Goal: Find specific page/section: Find specific page/section

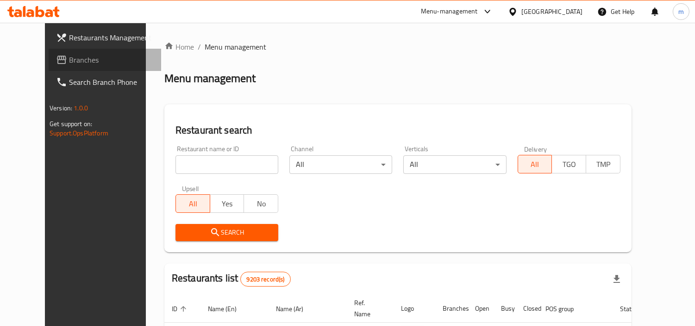
click at [55, 67] on link "Branches" at bounding box center [105, 60] width 113 height 22
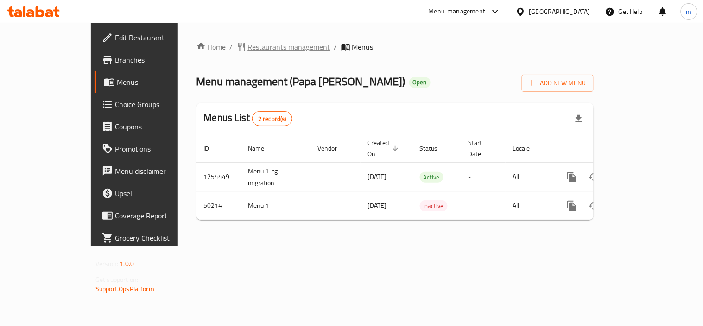
click at [248, 50] on span "Restaurants management" at bounding box center [289, 46] width 82 height 11
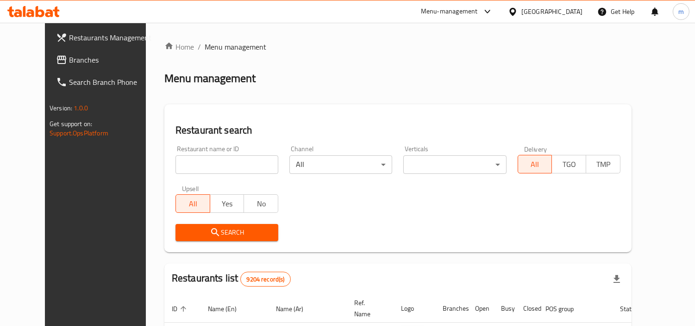
click at [220, 161] on input "search" at bounding box center [227, 164] width 103 height 19
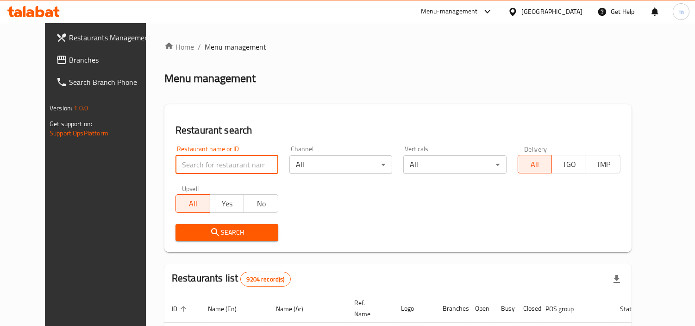
paste input "25047"
type input "25047"
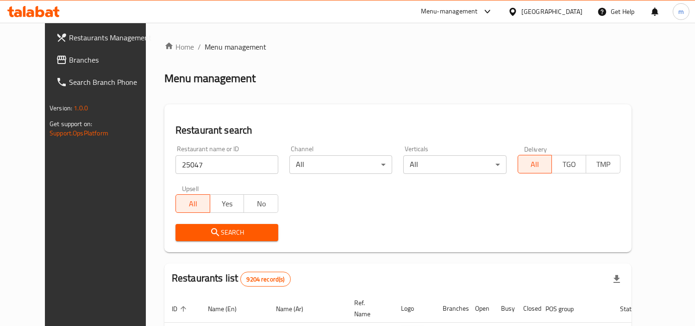
click at [229, 230] on span "Search" at bounding box center [227, 233] width 88 height 12
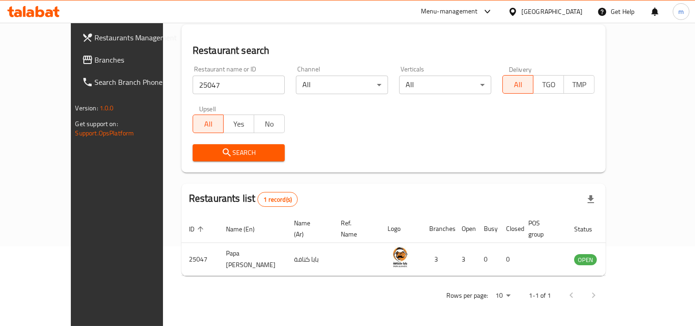
scroll to position [69, 0]
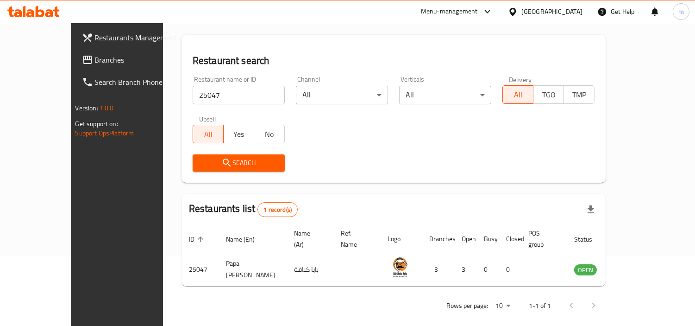
click at [95, 63] on span "Branches" at bounding box center [137, 59] width 85 height 11
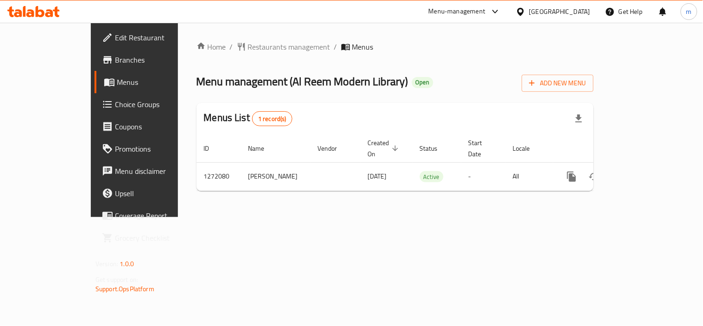
click at [401, 48] on ol "Home / Restaurants management / Menus" at bounding box center [394, 46] width 397 height 11
click at [248, 43] on span "Restaurants management" at bounding box center [289, 46] width 82 height 11
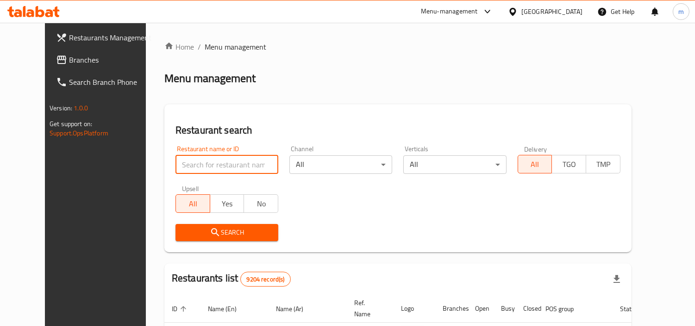
click at [238, 164] on input "search" at bounding box center [227, 164] width 103 height 19
paste input "689694"
type input "689694"
click button "Search" at bounding box center [227, 232] width 103 height 17
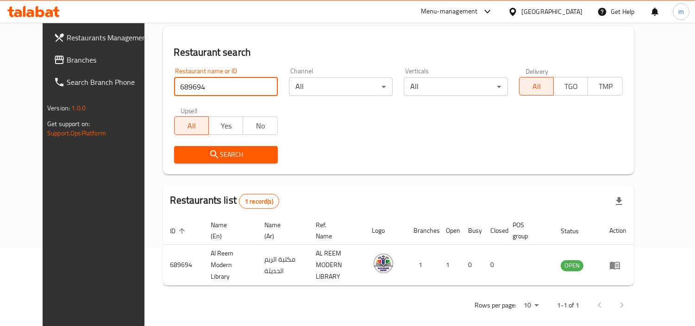
scroll to position [80, 0]
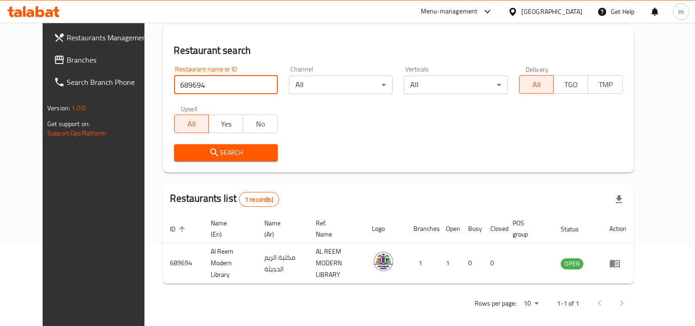
click at [218, 142] on div "Search" at bounding box center [226, 153] width 115 height 28
click at [221, 149] on span "Search" at bounding box center [226, 153] width 89 height 12
click at [580, 16] on div "[GEOGRAPHIC_DATA]" at bounding box center [552, 11] width 61 height 10
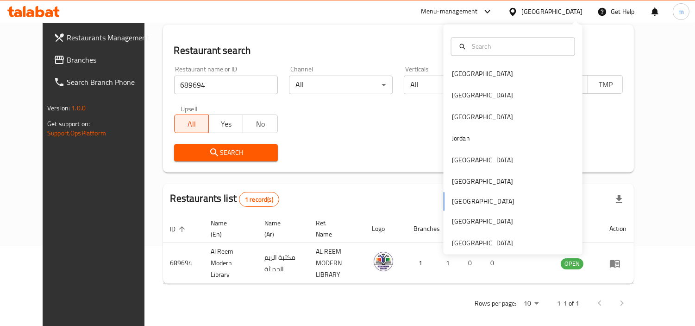
drag, startPoint x: 490, startPoint y: 140, endPoint x: 451, endPoint y: 209, distance: 79.5
click at [451, 209] on div "Bahrain Egypt Iraq Jordan Kuwait Oman Qatar Saudi Arabia United Arab Emirates" at bounding box center [513, 158] width 139 height 190
click at [452, 201] on div "Bahrain Egypt Iraq Jordan Kuwait Oman Qatar Saudi Arabia United Arab Emirates" at bounding box center [513, 158] width 139 height 190
click at [316, 43] on div "Restaurant search Restaurant name or ID 689694 Restaurant name or ID Channel Al…" at bounding box center [398, 99] width 471 height 148
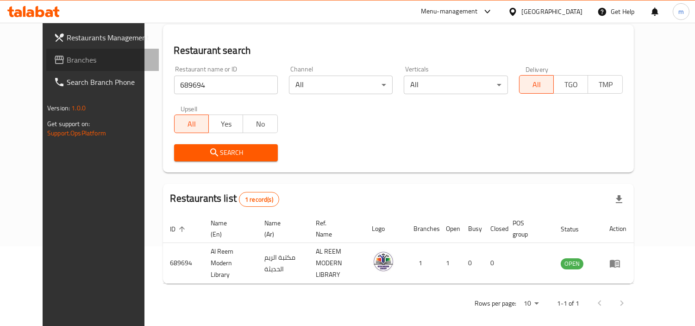
click at [67, 65] on span "Branches" at bounding box center [109, 59] width 85 height 11
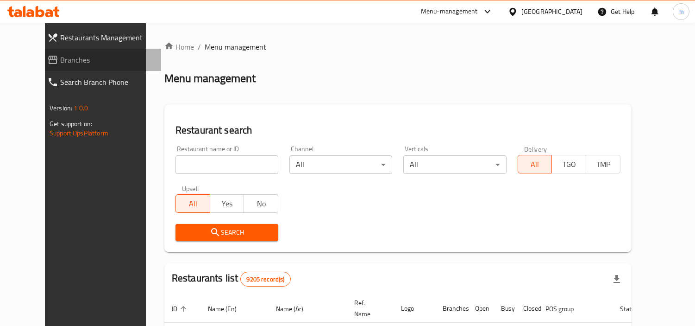
click at [60, 63] on span "Branches" at bounding box center [107, 59] width 94 height 11
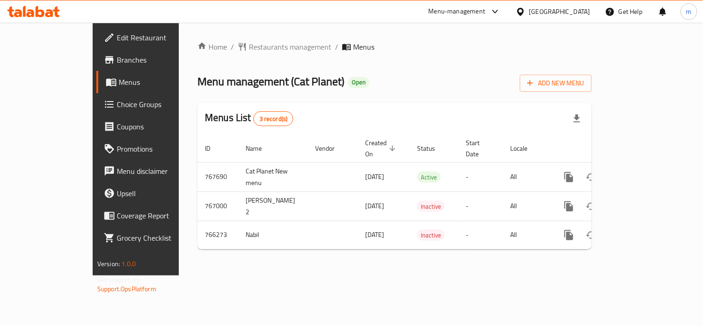
click at [219, 60] on div "Home / Restaurants management / Menus Menu management ( Cat Planet ) Open Add N…" at bounding box center [394, 148] width 394 height 215
click at [249, 50] on span "Restaurants management" at bounding box center [290, 46] width 82 height 11
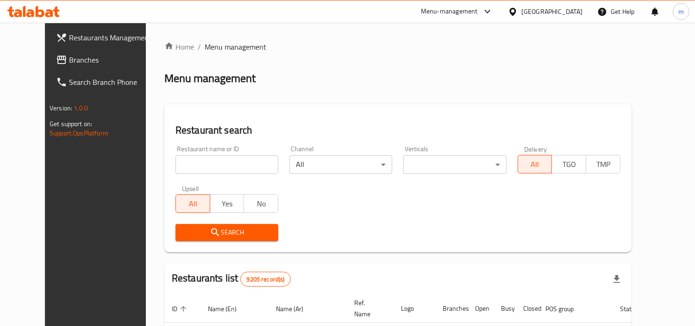
click at [229, 170] on input "search" at bounding box center [227, 164] width 103 height 19
paste input "650571"
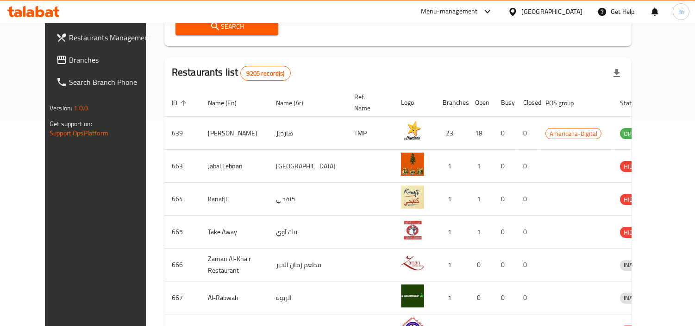
click at [204, 33] on button "Search" at bounding box center [227, 26] width 103 height 17
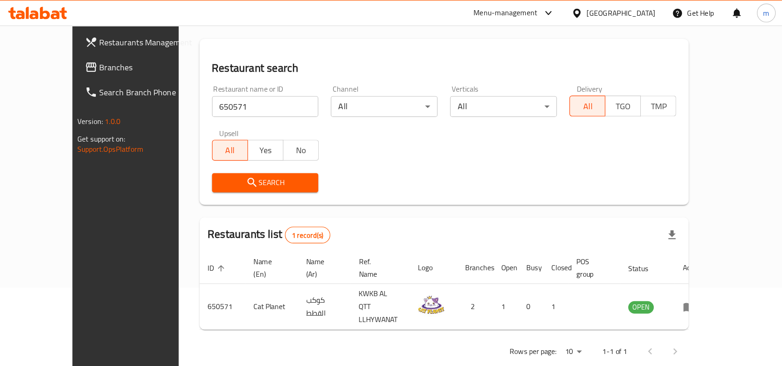
scroll to position [29, 0]
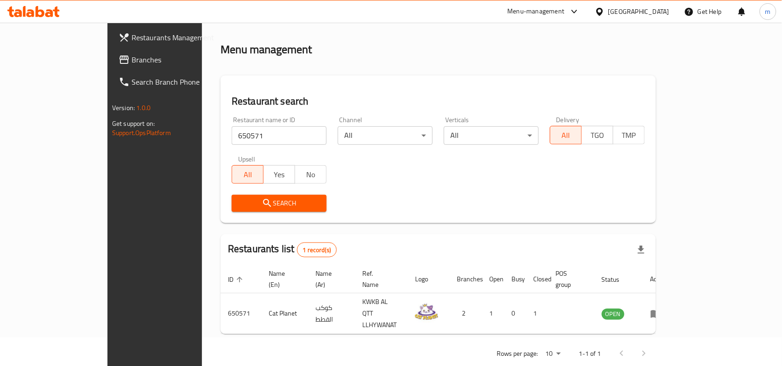
click at [249, 130] on input "650571" at bounding box center [279, 135] width 95 height 19
paste input "769408"
type input "769408"
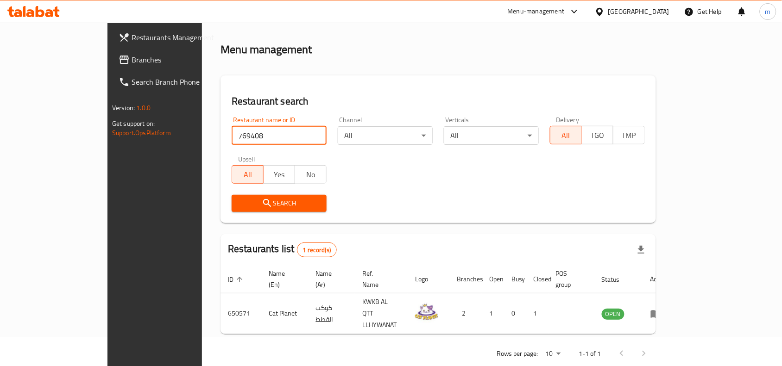
click button "Search" at bounding box center [279, 203] width 95 height 17
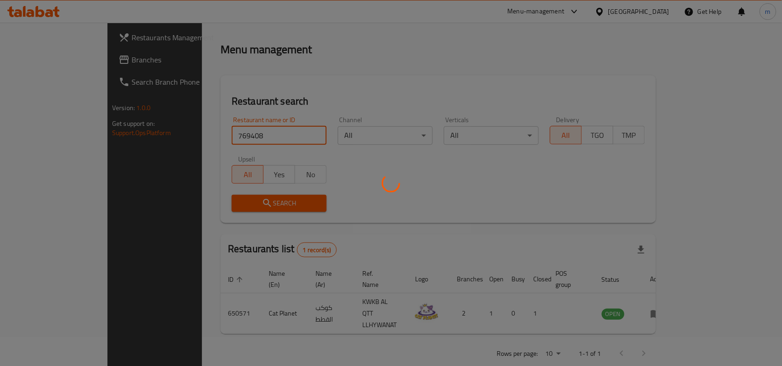
click at [267, 85] on div at bounding box center [391, 183] width 782 height 366
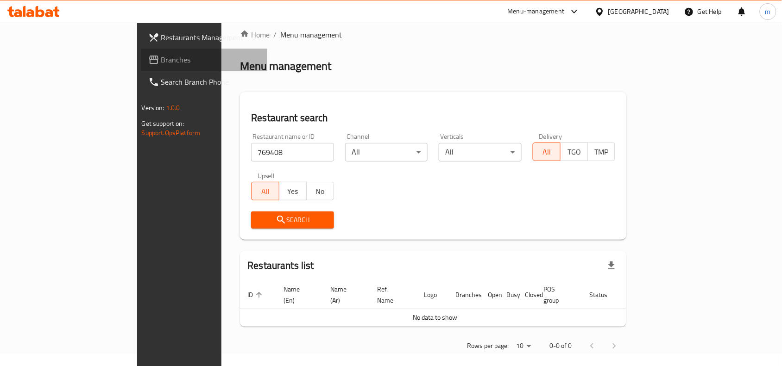
click at [161, 57] on span "Branches" at bounding box center [210, 59] width 99 height 11
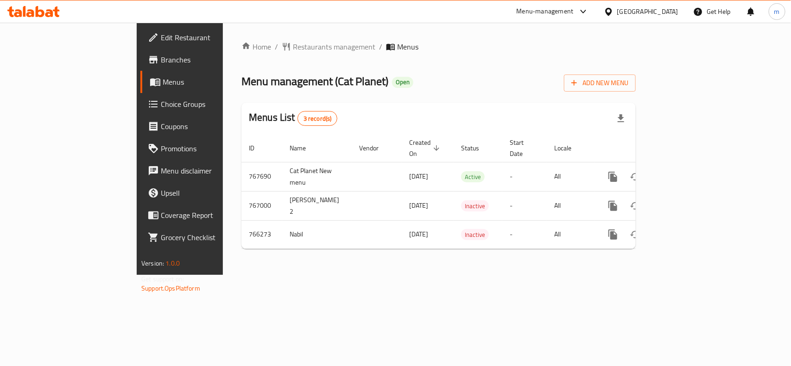
click at [367, 59] on div "Home / Restaurants management / Menus Menu management ( Cat Planet ) Open Add N…" at bounding box center [438, 148] width 394 height 215
click at [293, 46] on span "Restaurants management" at bounding box center [334, 46] width 82 height 11
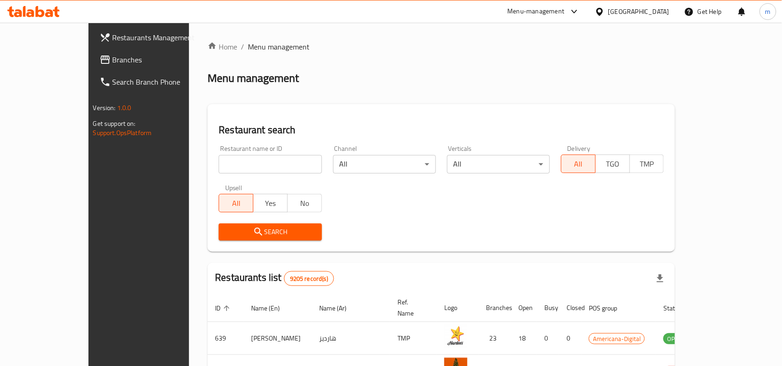
click at [228, 170] on input "search" at bounding box center [270, 164] width 103 height 19
paste input "650571"
type input "650571"
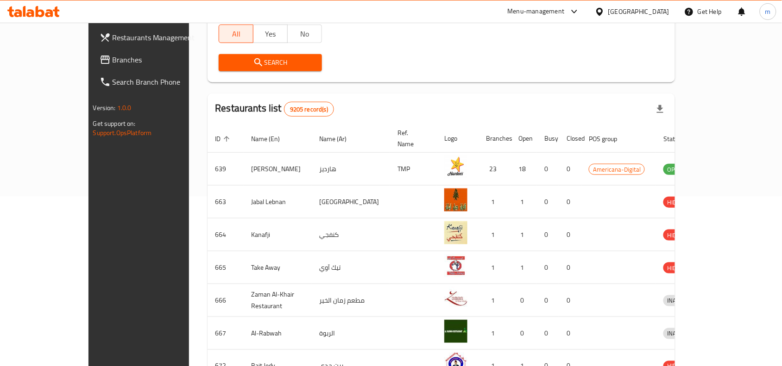
scroll to position [174, 0]
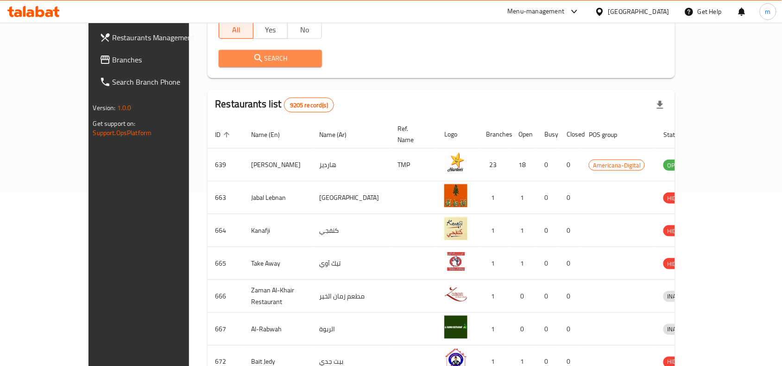
click at [291, 58] on span "Search" at bounding box center [270, 59] width 88 height 12
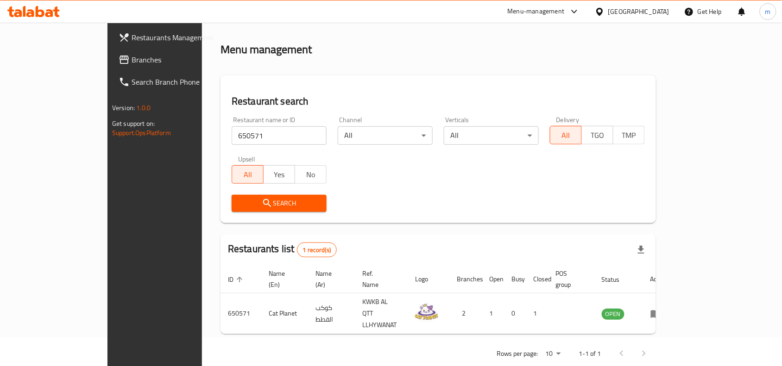
scroll to position [0, 0]
